Goal: Information Seeking & Learning: Learn about a topic

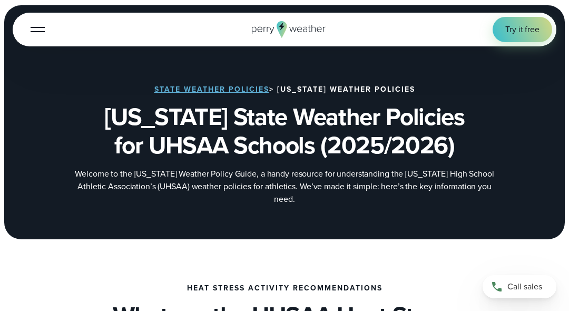
scroll to position [5, 0]
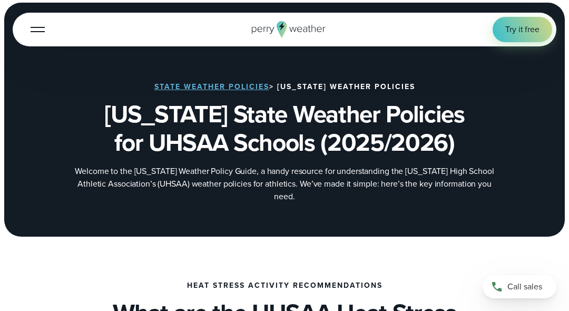
click at [230, 86] on link "State Weather Policies" at bounding box center [211, 86] width 115 height 11
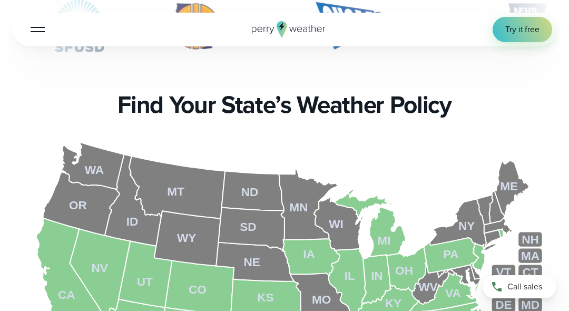
scroll to position [249, 0]
